Goal: Check status: Check status

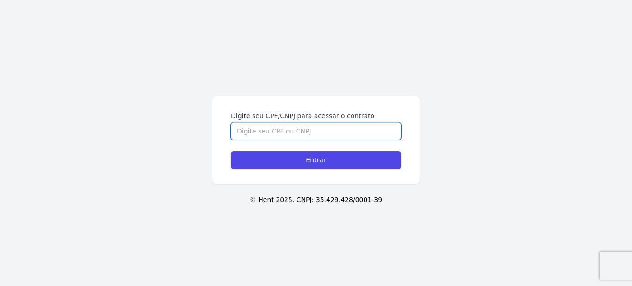
click at [283, 126] on input "Digite seu CPF/CNPJ para acessar o contrato" at bounding box center [316, 131] width 170 height 18
click at [282, 130] on input "Digite seu CPF/CNPJ para acessar o contrato" at bounding box center [316, 131] width 170 height 18
type input "080261834"
type input "0"
type input "08026183401"
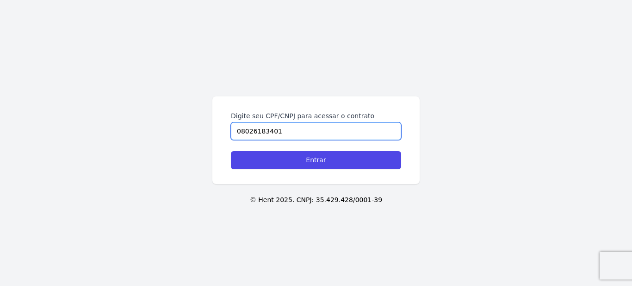
click at [231, 151] on input "Entrar" at bounding box center [316, 160] width 170 height 18
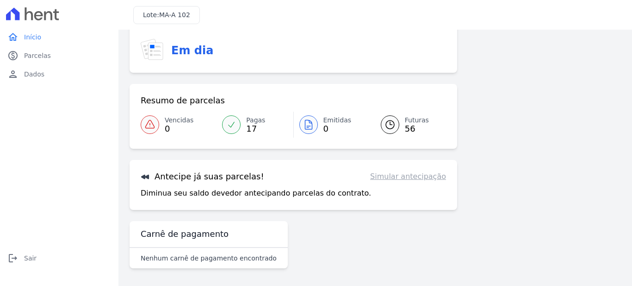
scroll to position [68, 0]
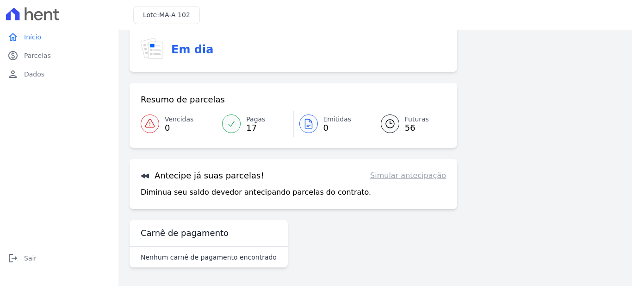
click at [232, 125] on icon at bounding box center [231, 123] width 9 height 9
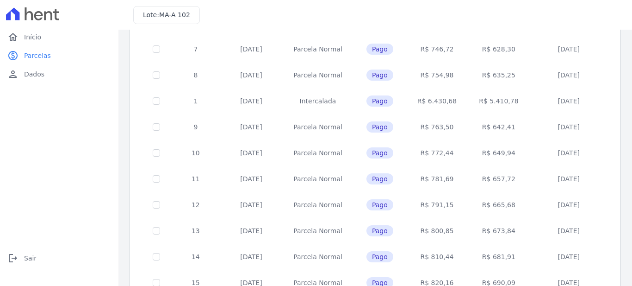
scroll to position [323, 0]
